Goal: Task Accomplishment & Management: Manage account settings

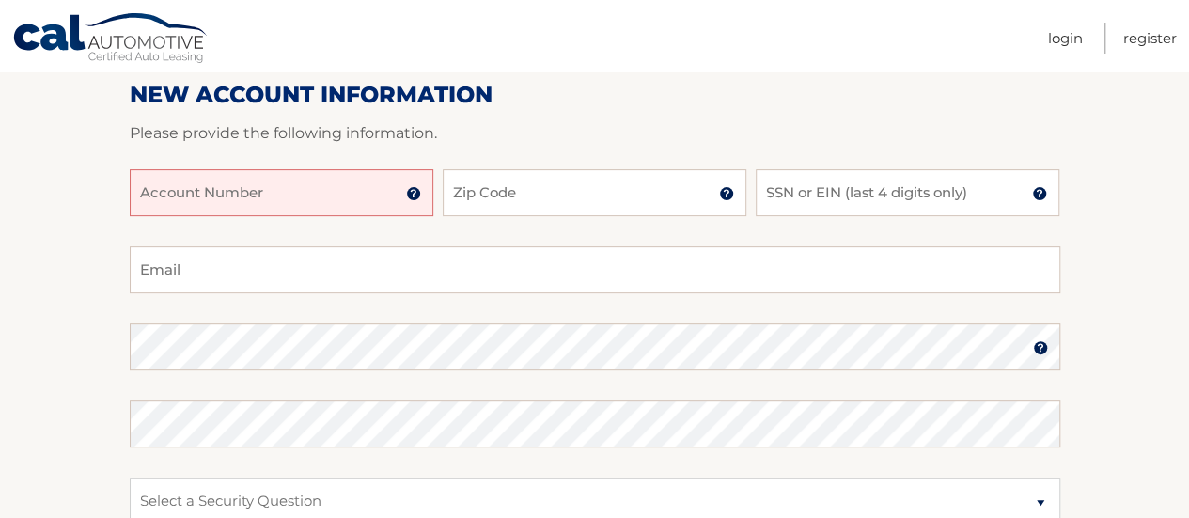
scroll to position [246, 0]
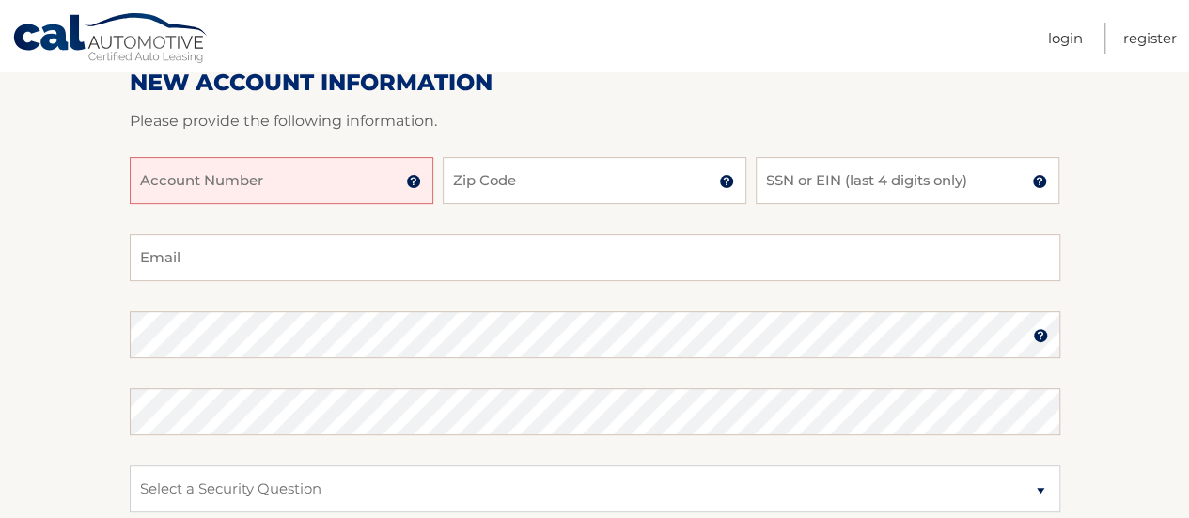
click at [271, 183] on input "Account Number" at bounding box center [282, 180] width 304 height 47
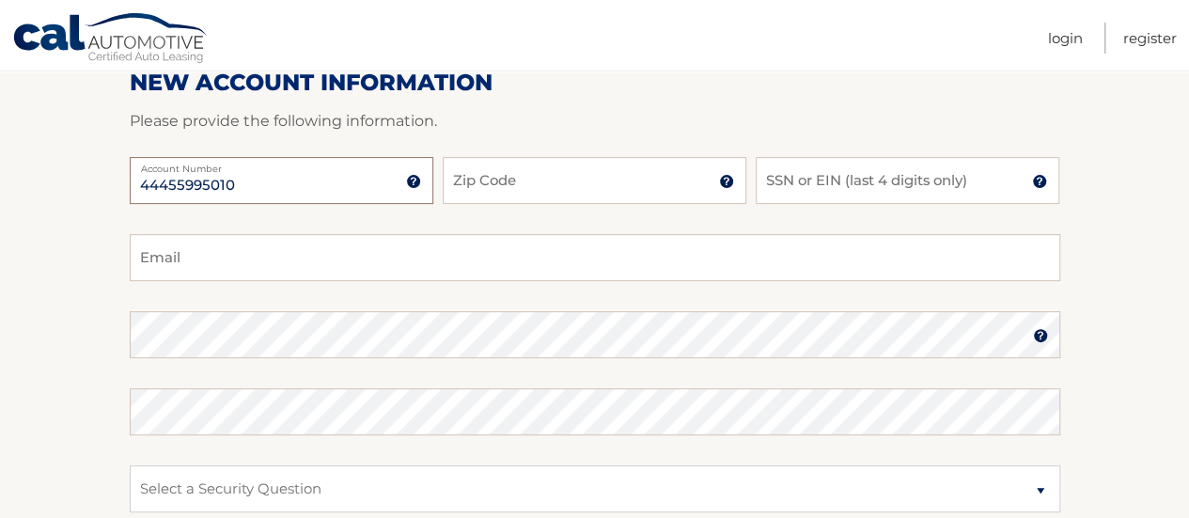
type input "44455995010"
type input "07621"
click at [874, 183] on input "SSN or EIN (last 4 digits only)" at bounding box center [908, 180] width 304 height 47
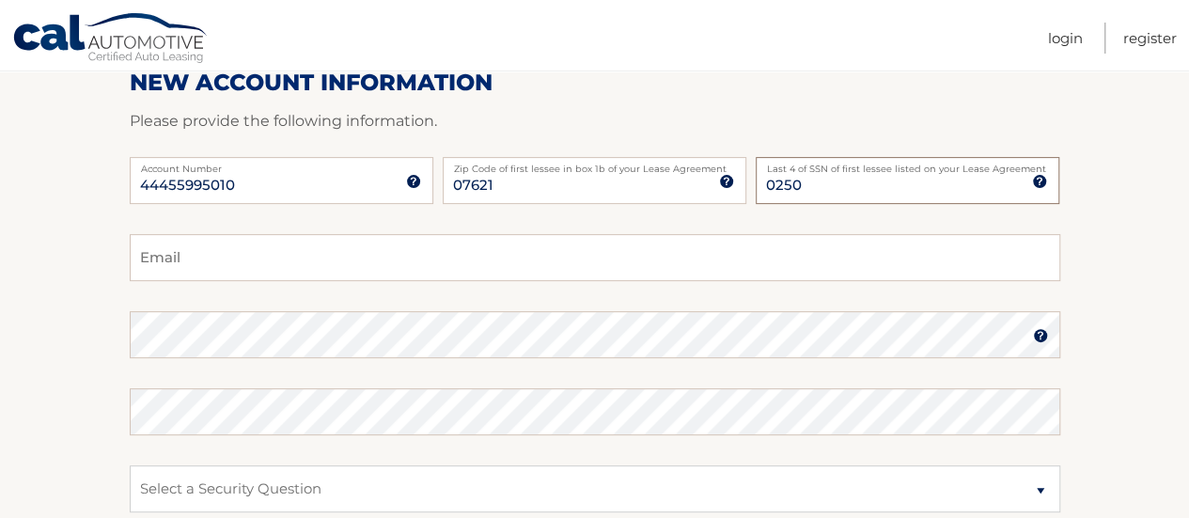
type input "0250"
click at [499, 268] on input "Email" at bounding box center [595, 257] width 931 height 47
type input "mike_welfeld@yahoo.com"
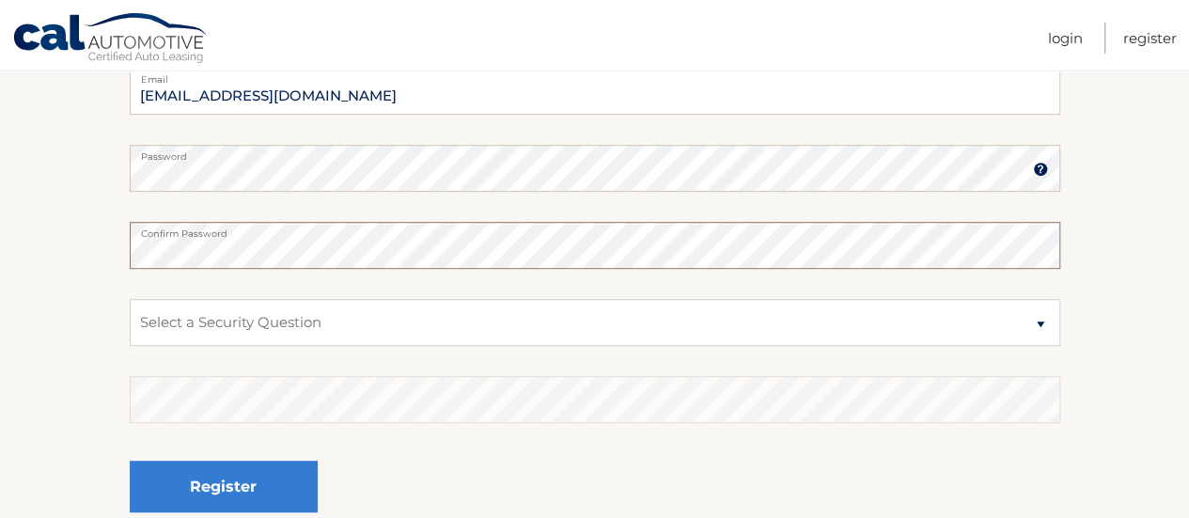
scroll to position [415, 0]
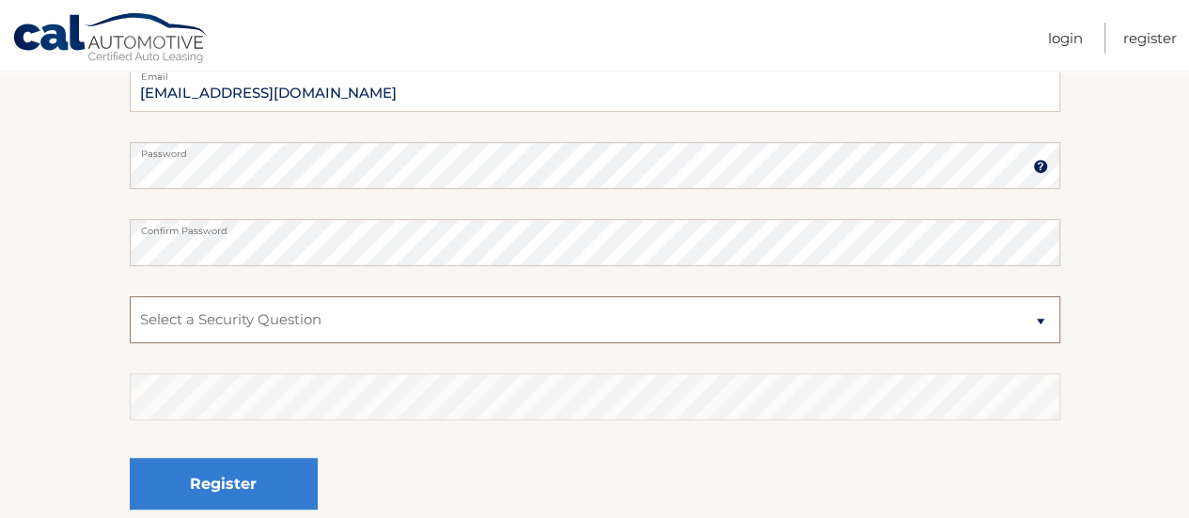
click at [340, 315] on select "Select a Security Question What was the name of your elementary school? What is…" at bounding box center [595, 319] width 931 height 47
select select "2"
click at [130, 296] on select "Select a Security Question What was the name of your elementary school? What is…" at bounding box center [595, 319] width 931 height 47
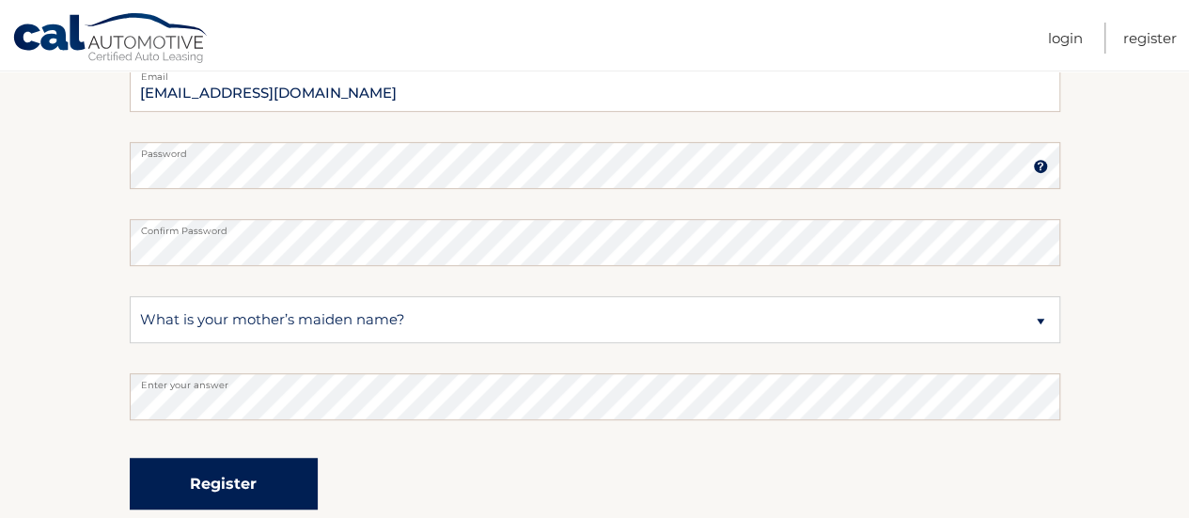
click at [247, 491] on button "Register" at bounding box center [224, 484] width 188 height 52
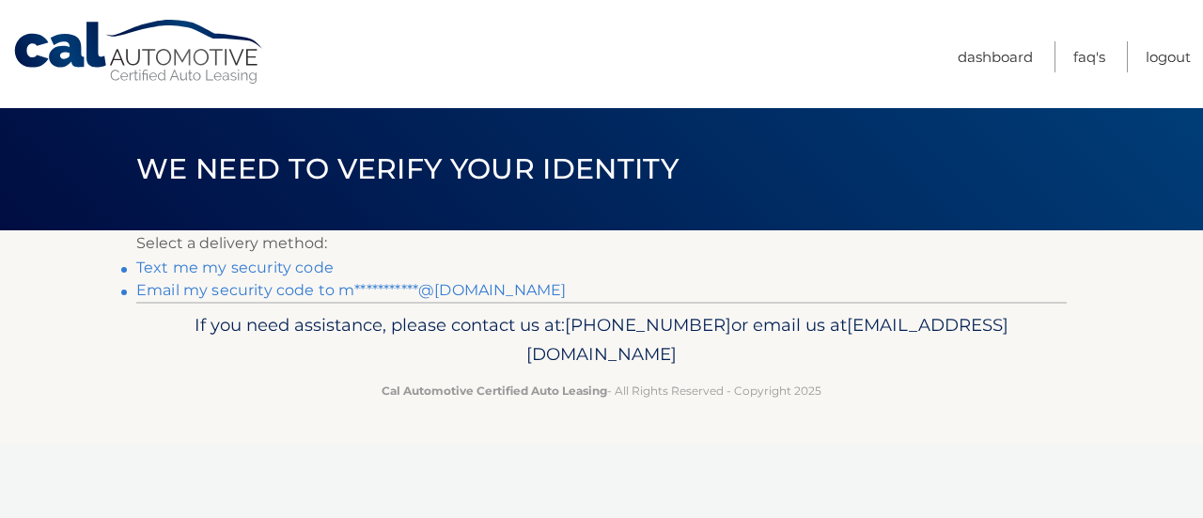
click at [227, 288] on link "**********" at bounding box center [351, 290] width 430 height 18
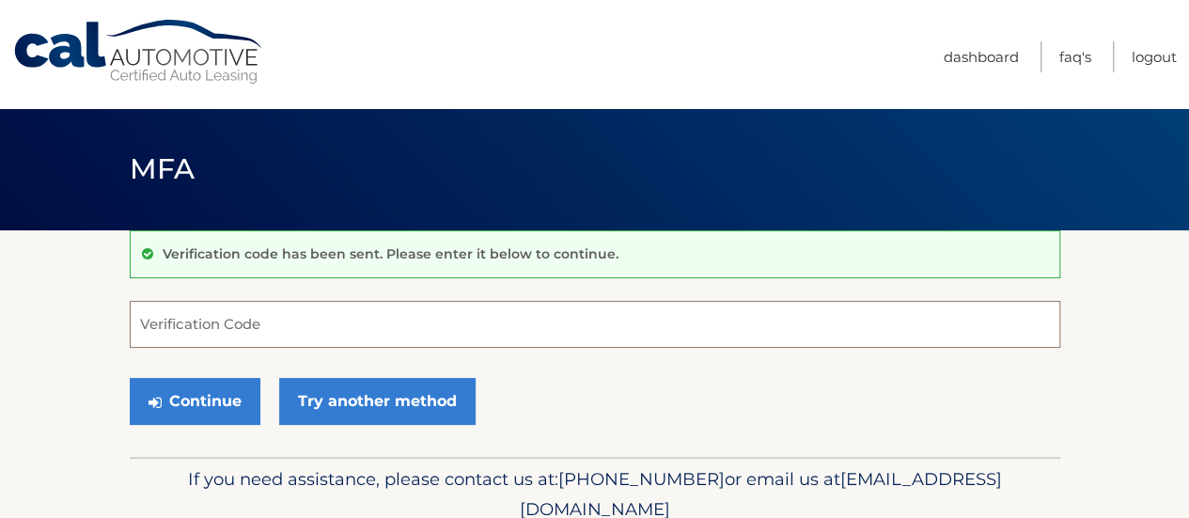
click at [226, 335] on input "Verification Code" at bounding box center [595, 324] width 931 height 47
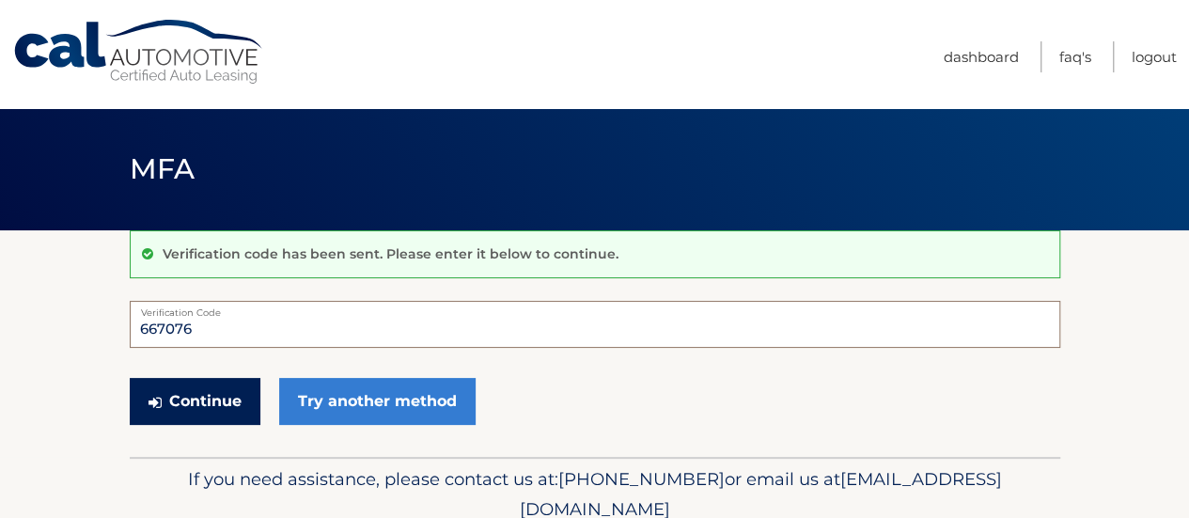
type input "667076"
click at [189, 400] on button "Continue" at bounding box center [195, 401] width 131 height 47
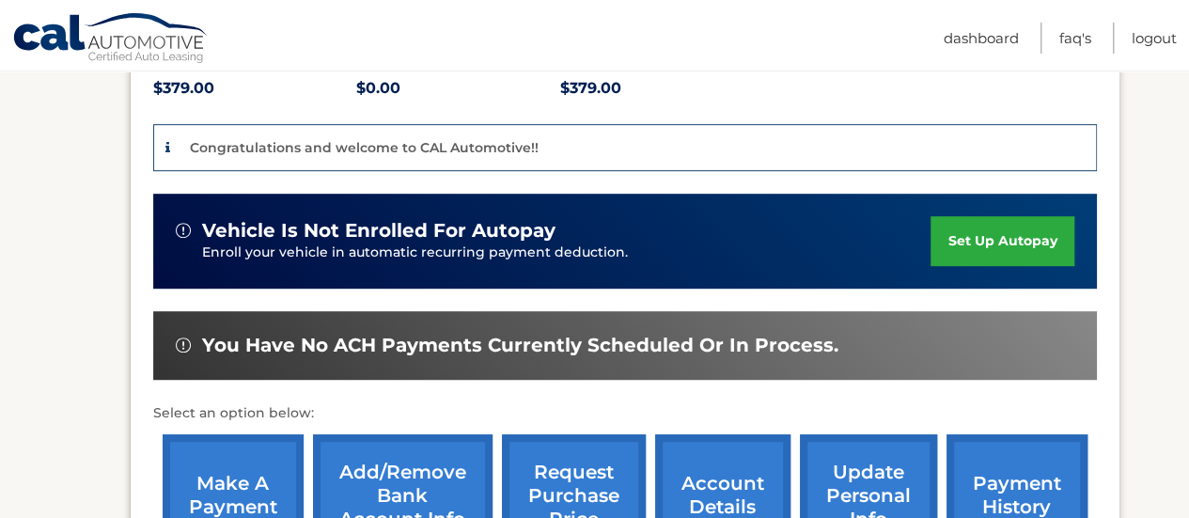
scroll to position [421, 0]
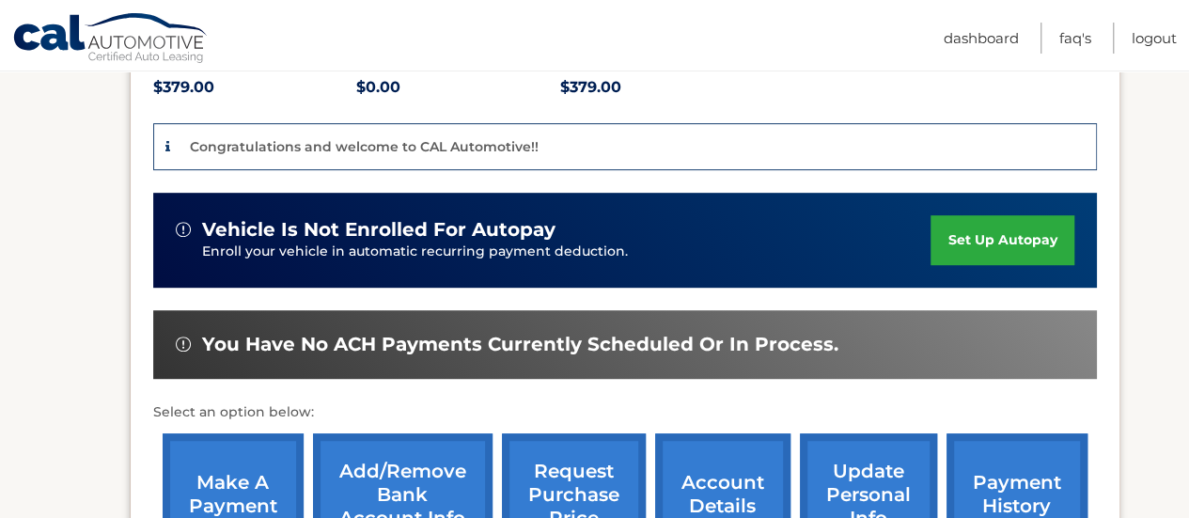
click at [988, 243] on link "set up autopay" at bounding box center [1002, 240] width 143 height 50
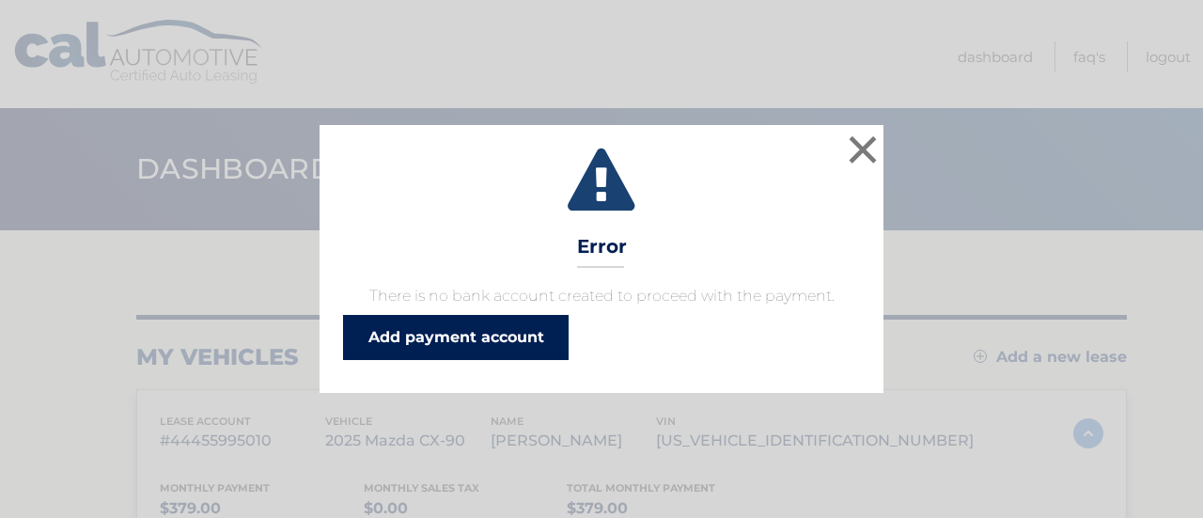
click at [517, 328] on link "Add payment account" at bounding box center [456, 337] width 226 height 45
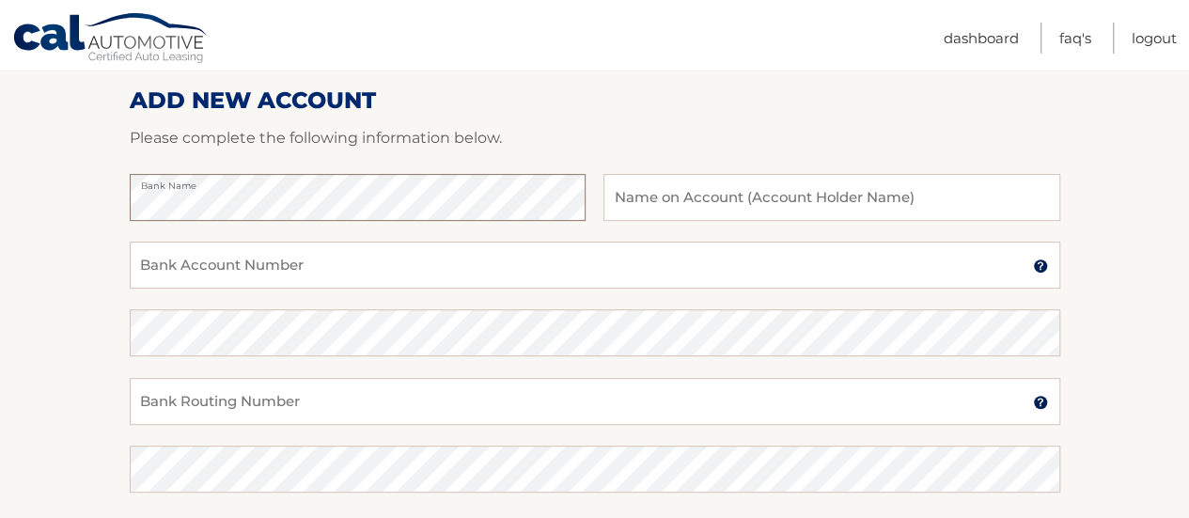
scroll to position [235, 0]
click at [367, 274] on input "Bank Account Number" at bounding box center [595, 264] width 931 height 47
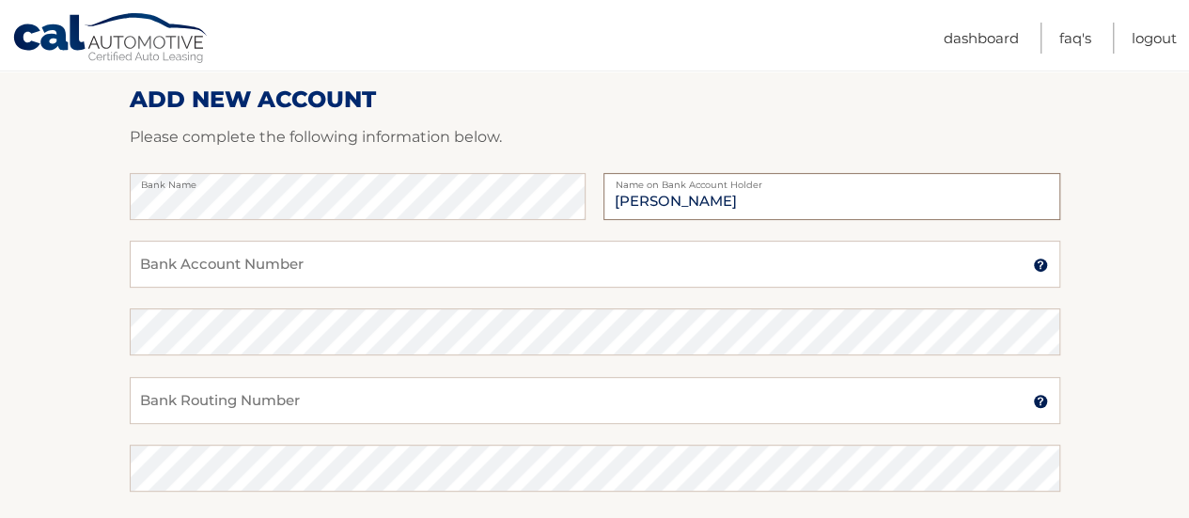
type input "[PERSON_NAME]"
click at [282, 260] on input "Bank Account Number" at bounding box center [595, 264] width 931 height 47
type input "1"
type input "7710527589500"
click at [212, 400] on input "Bank Routing Number" at bounding box center [595, 400] width 931 height 47
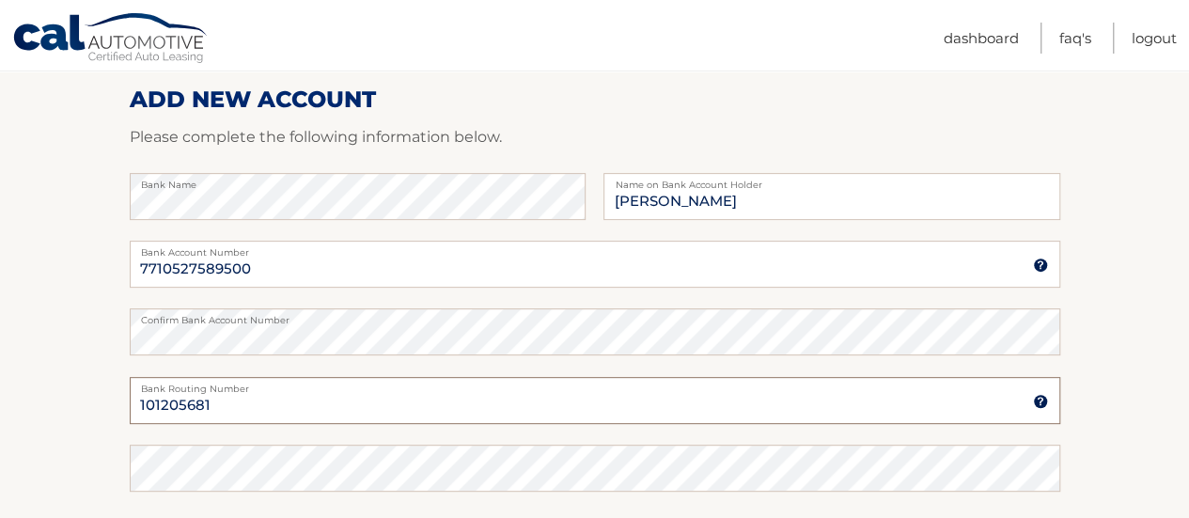
type input "101205681"
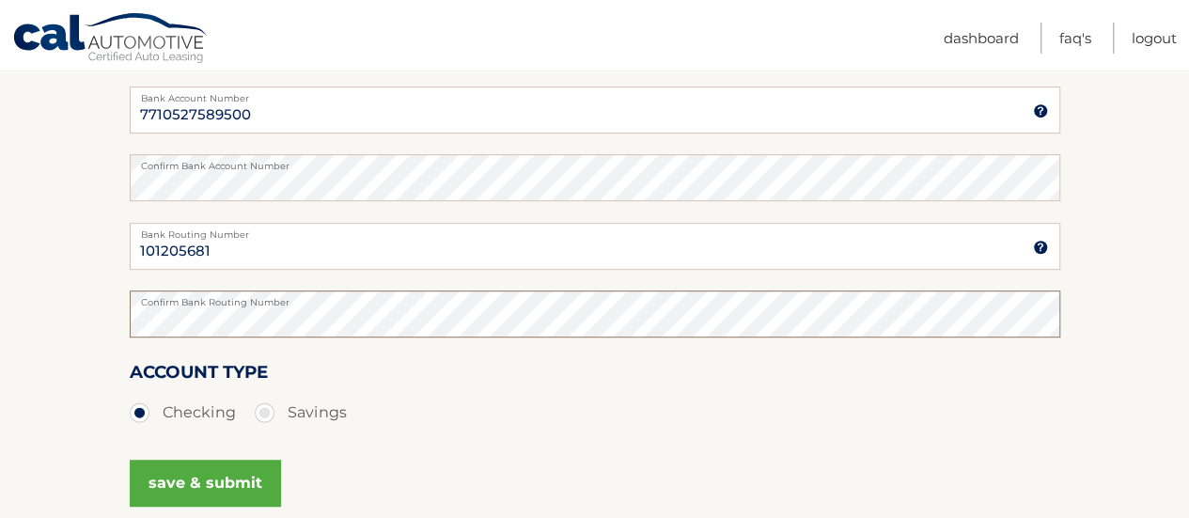
scroll to position [407, 0]
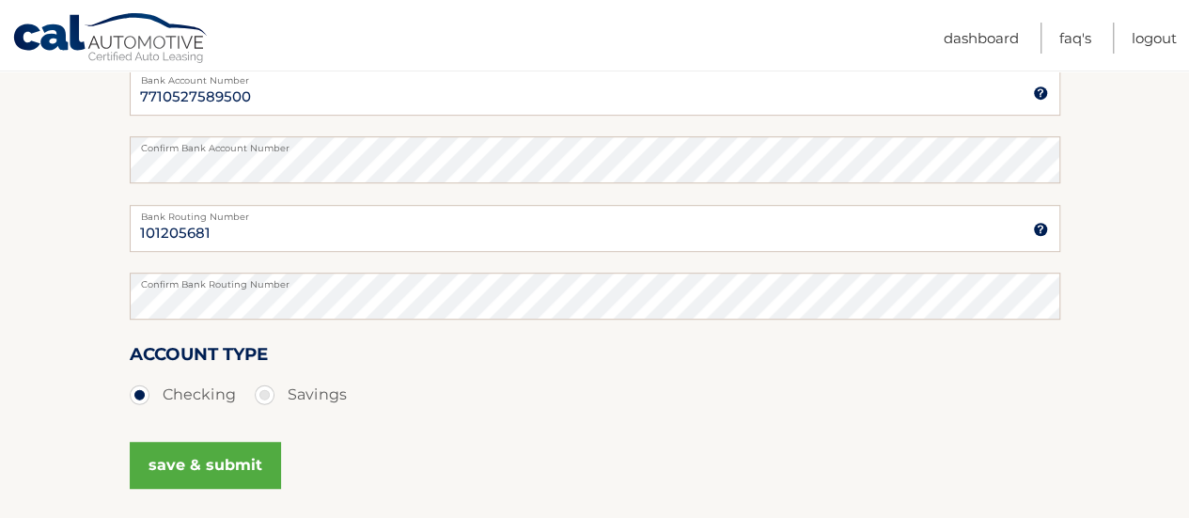
click at [223, 476] on button "save & submit" at bounding box center [205, 465] width 151 height 47
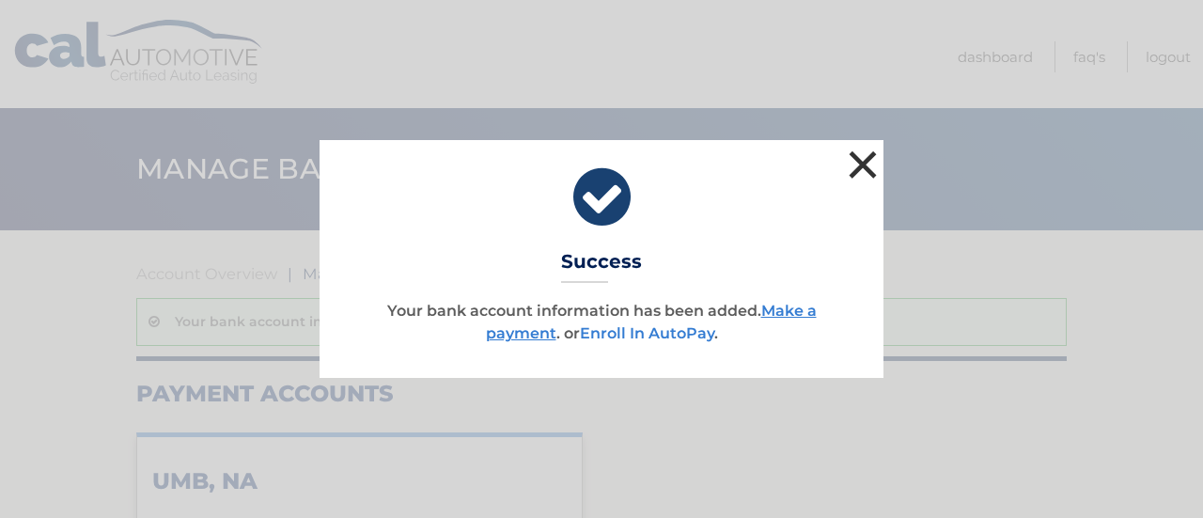
drag, startPoint x: 861, startPoint y: 157, endPoint x: 627, endPoint y: 340, distance: 297.3
click at [627, 340] on div "× Success Your bank account information has been added. Make a payment . or Enr…" at bounding box center [602, 258] width 564 height 237
click at [627, 340] on link "Enroll In AutoPay" at bounding box center [647, 333] width 134 height 18
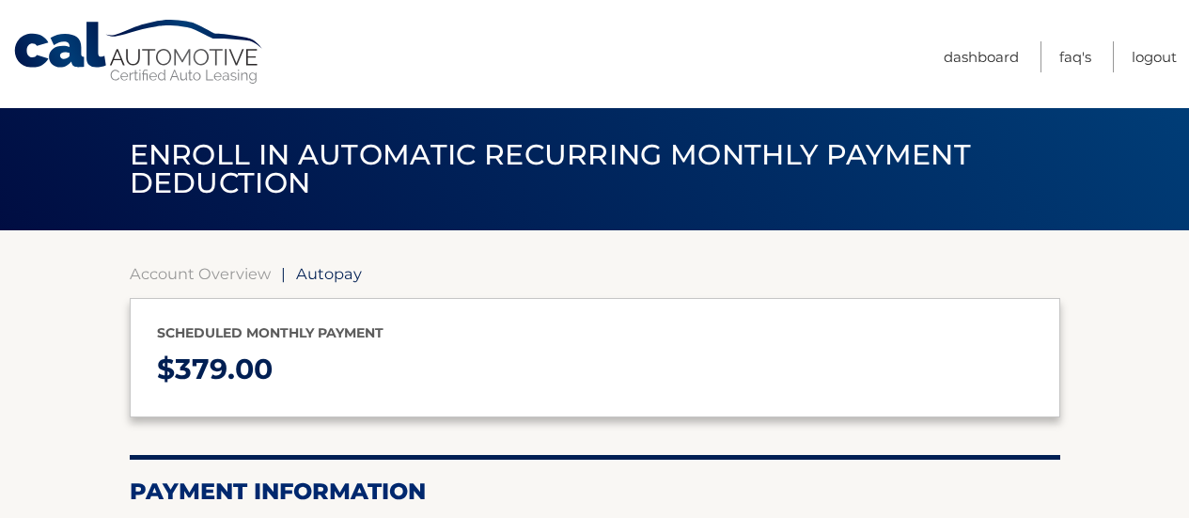
type input "379"
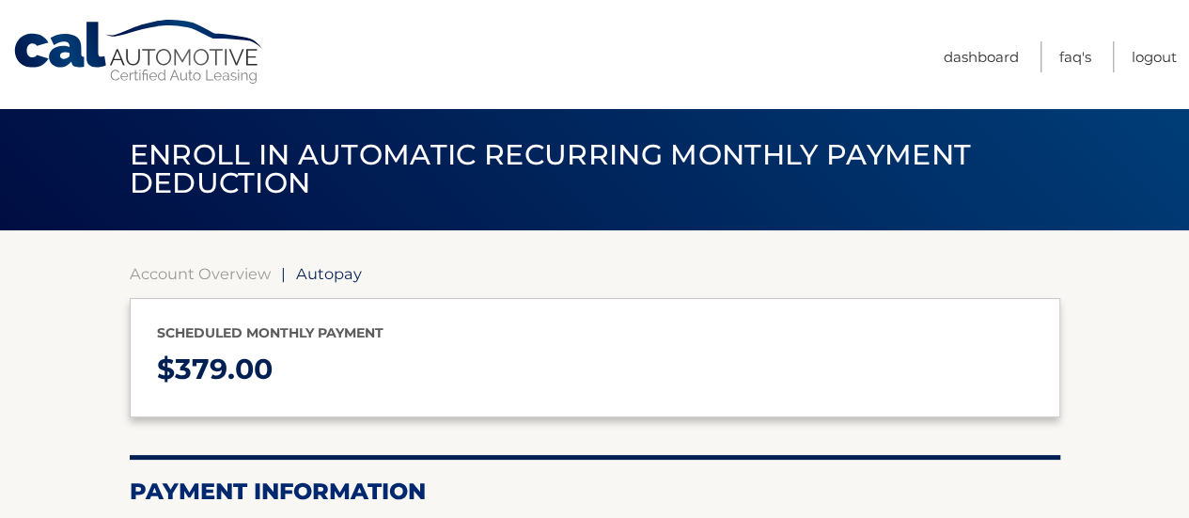
select select "MzIxZjE5OGUtYTU5NC00NTU4LTk4OWYtMWE5N2UxZGZkZGI1"
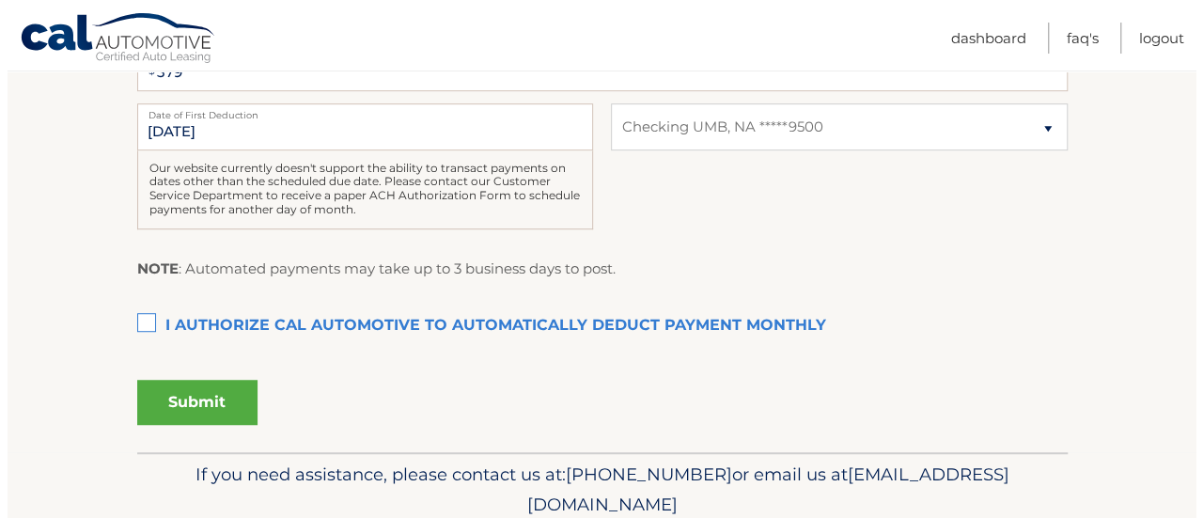
scroll to position [501, 0]
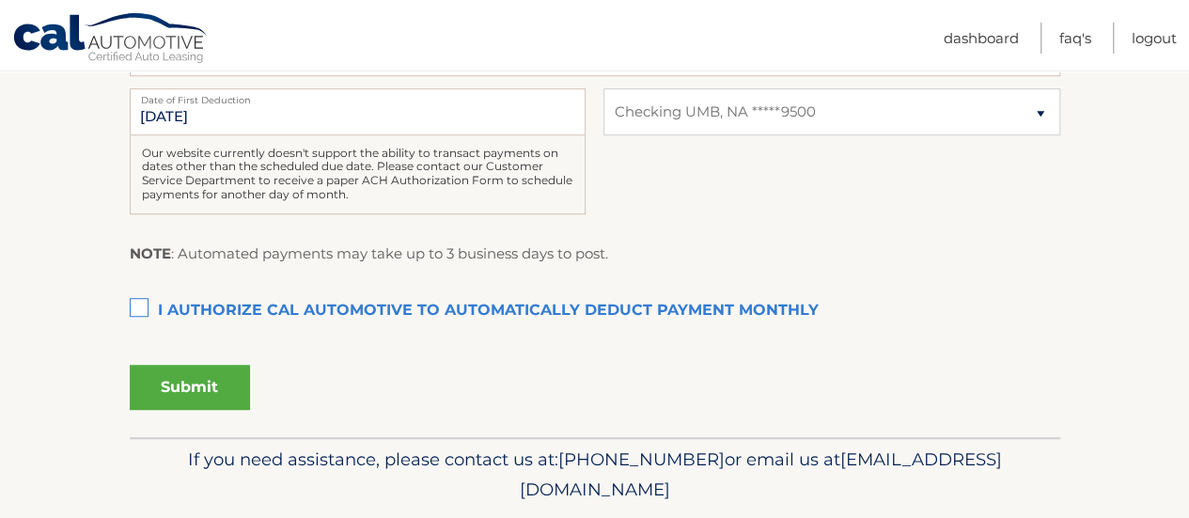
click at [141, 307] on label "I authorize cal automotive to automatically deduct payment monthly This checkbo…" at bounding box center [595, 311] width 931 height 38
click at [0, 0] on input "I authorize cal automotive to automatically deduct payment monthly This checkbo…" at bounding box center [0, 0] width 0 height 0
click at [194, 394] on button "Submit" at bounding box center [190, 387] width 120 height 45
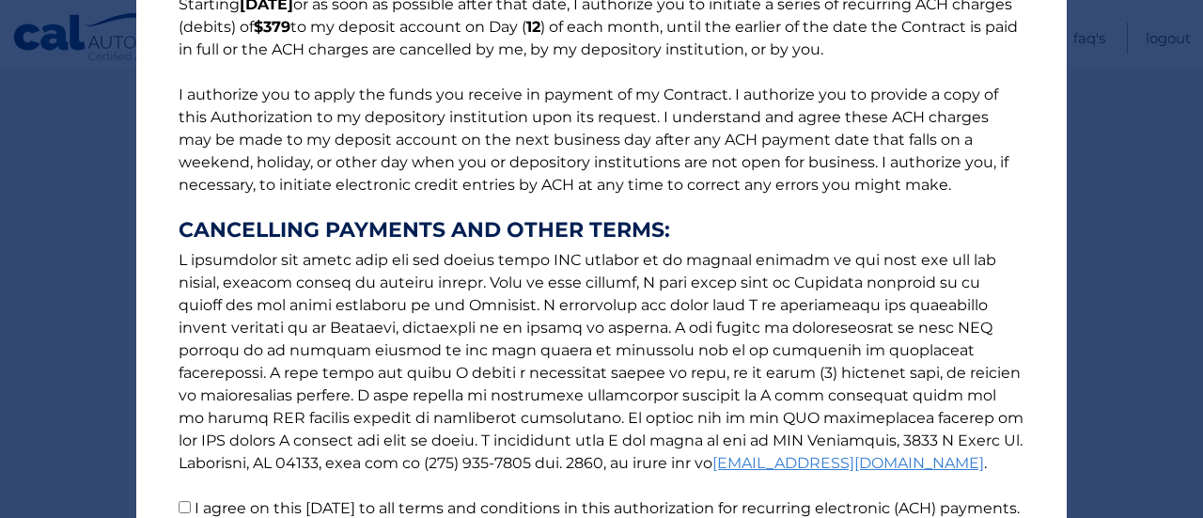
scroll to position [369, 0]
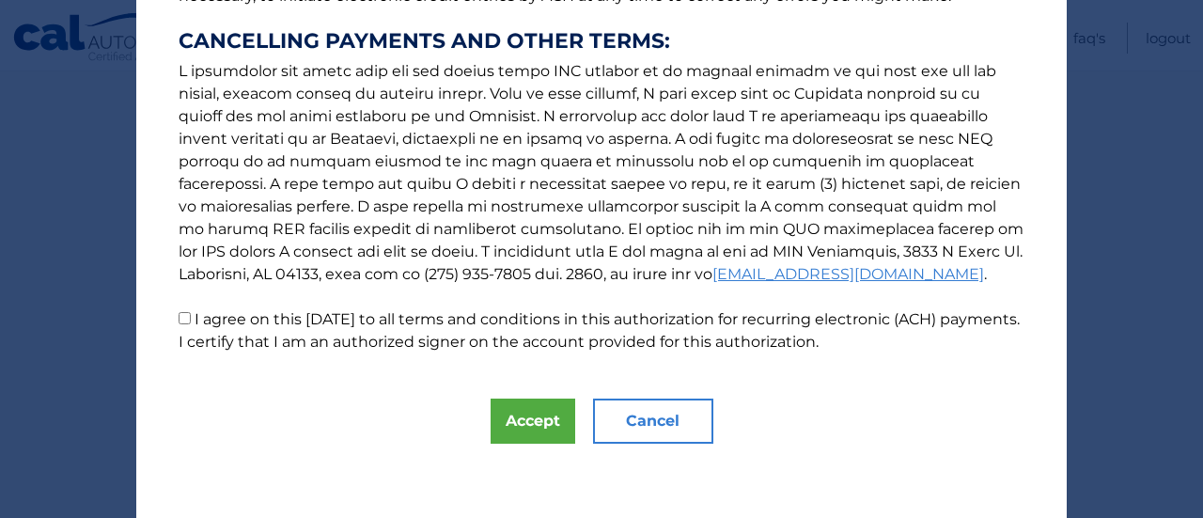
click at [179, 317] on input "I agree on this [DATE] to all terms and conditions in this authorization for re…" at bounding box center [185, 318] width 12 height 12
checkbox input "true"
click at [511, 419] on button "Accept" at bounding box center [533, 421] width 85 height 45
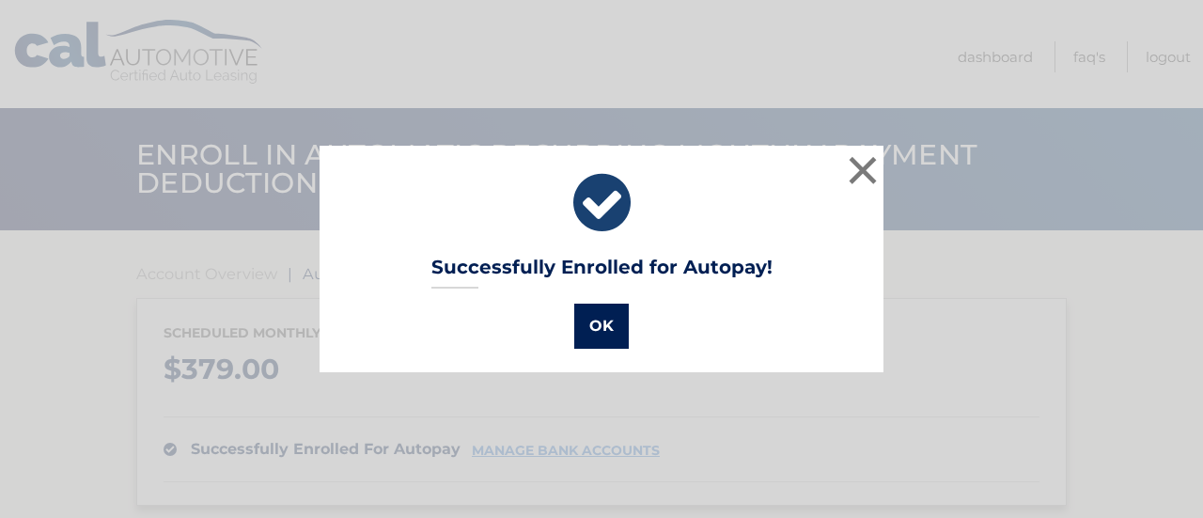
click at [596, 328] on button "OK" at bounding box center [601, 326] width 55 height 45
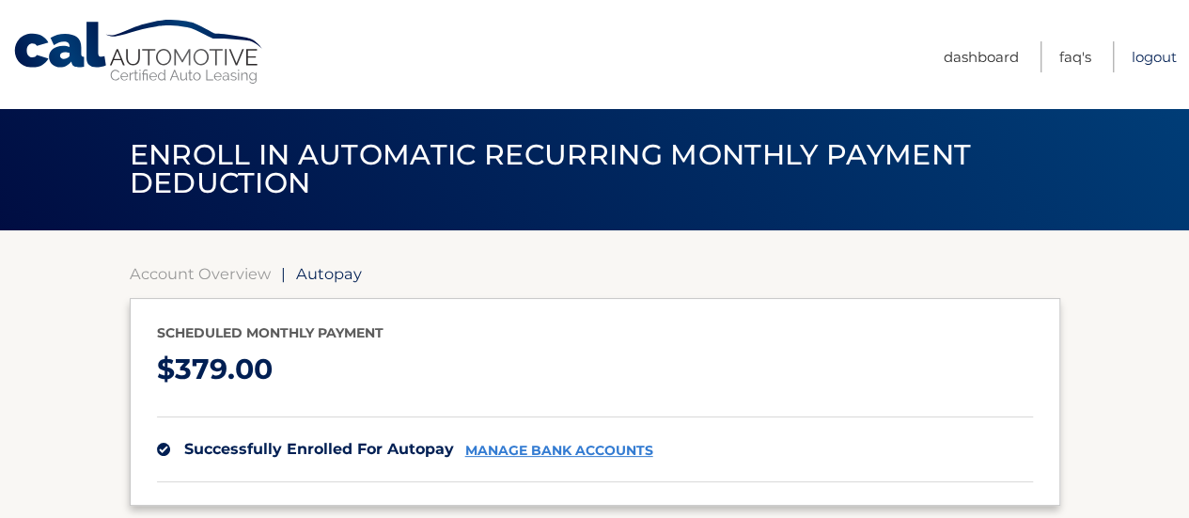
click at [1149, 54] on link "Logout" at bounding box center [1154, 56] width 45 height 31
